Goal: Task Accomplishment & Management: Use online tool/utility

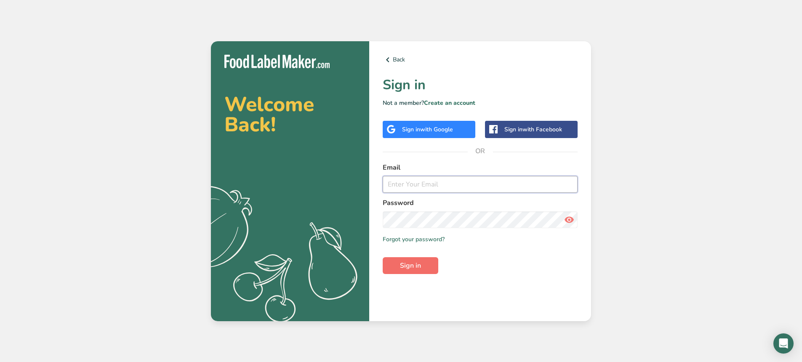
type input "[EMAIL_ADDRESS][DOMAIN_NAME]"
click at [425, 271] on button "Sign in" at bounding box center [411, 265] width 56 height 17
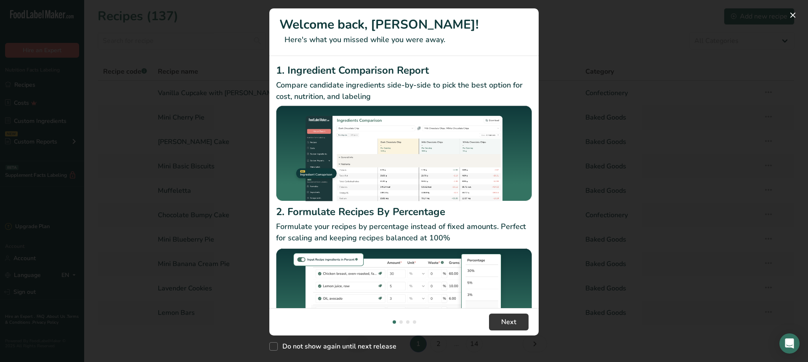
click at [487, 304] on img "New Features" at bounding box center [404, 297] width 256 height 101
click at [504, 321] on span "Next" at bounding box center [508, 322] width 15 height 10
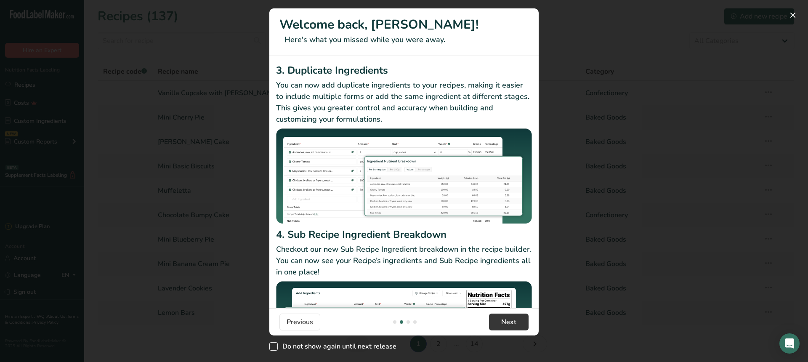
click at [272, 345] on span "New Features" at bounding box center [273, 346] width 8 height 8
click at [272, 345] on input "Do not show again until next release" at bounding box center [271, 346] width 5 height 5
checkbox input "true"
click at [516, 322] on span "Next" at bounding box center [508, 322] width 15 height 10
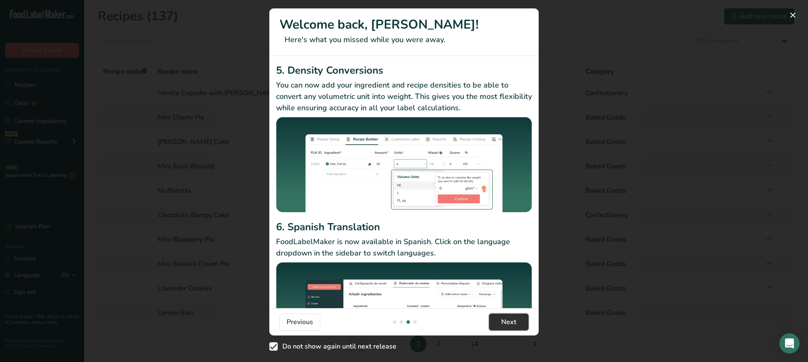
click at [516, 322] on span "Next" at bounding box center [508, 322] width 15 height 10
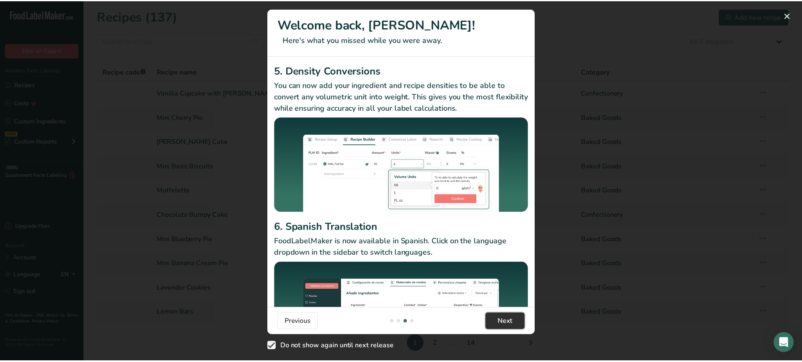
scroll to position [0, 808]
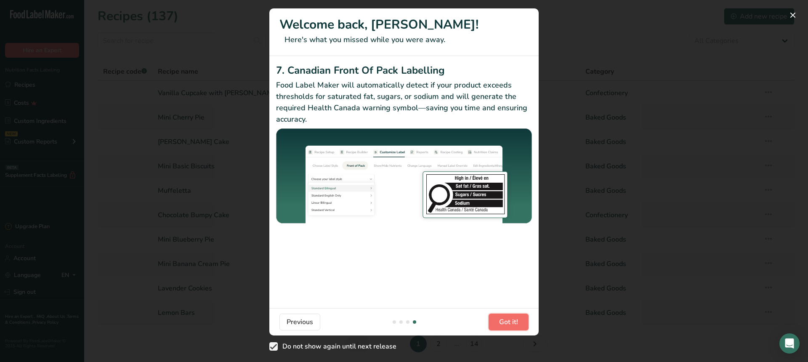
click at [516, 322] on span "Got it!" at bounding box center [508, 322] width 19 height 10
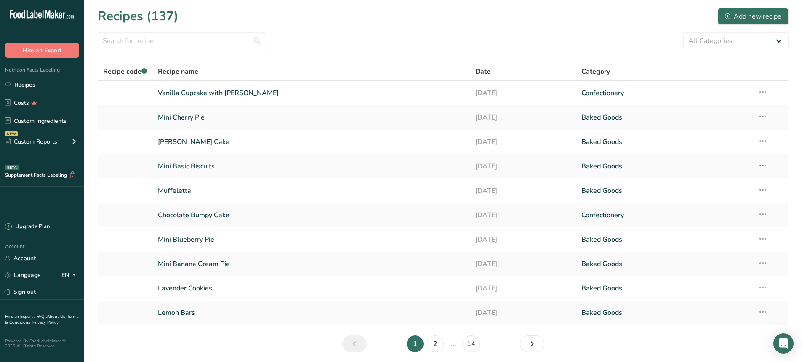
click at [168, 29] on section "Recipes (137) Add new recipe All Categories Baked Goods [GEOGRAPHIC_DATA] Confe…" at bounding box center [443, 183] width 718 height 366
click at [168, 42] on input "text" at bounding box center [182, 40] width 168 height 17
type input "pumpkin"
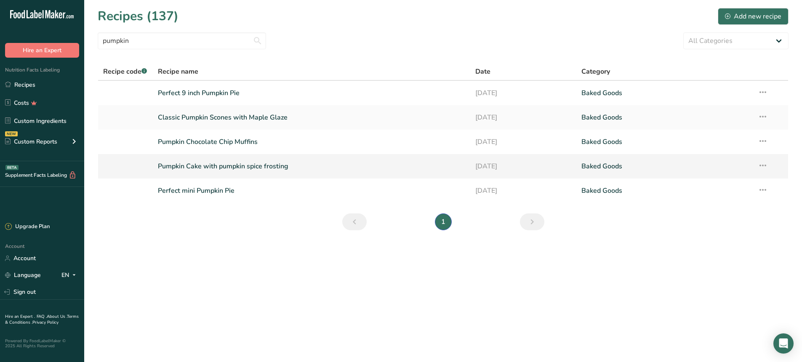
click at [245, 165] on link "Pumpkin Cake with pumpkin spice frosting" at bounding box center [312, 166] width 308 height 18
